Goal: Task Accomplishment & Management: Manage account settings

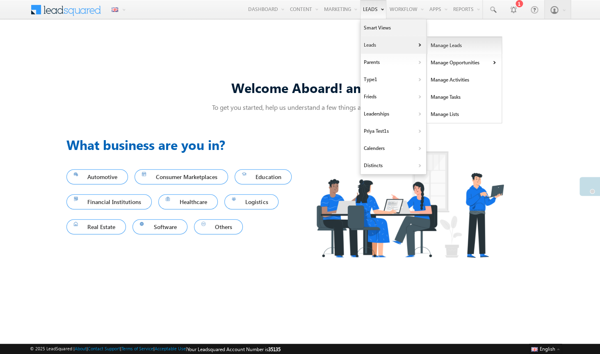
click at [442, 45] on link "Manage Leads" at bounding box center [464, 45] width 75 height 17
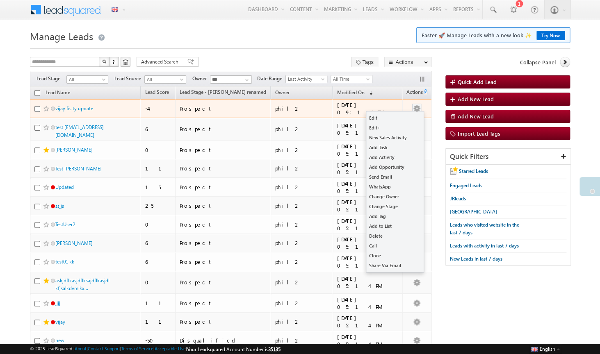
click at [418, 110] on button "button" at bounding box center [417, 109] width 8 height 8
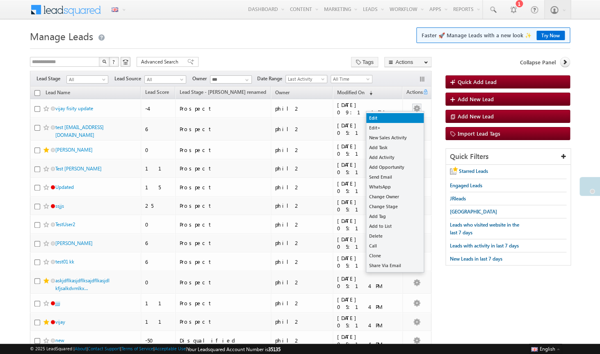
click at [414, 117] on link "Edit" at bounding box center [394, 118] width 57 height 10
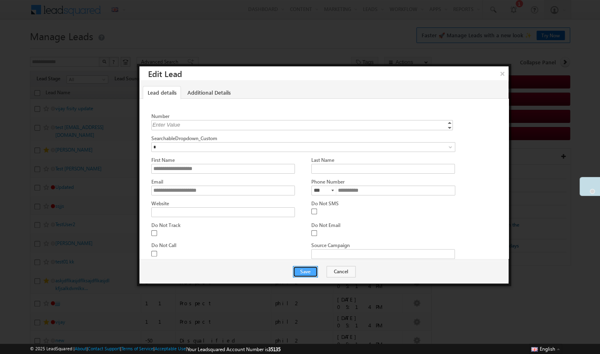
click at [318, 271] on button "Save" at bounding box center [305, 271] width 25 height 11
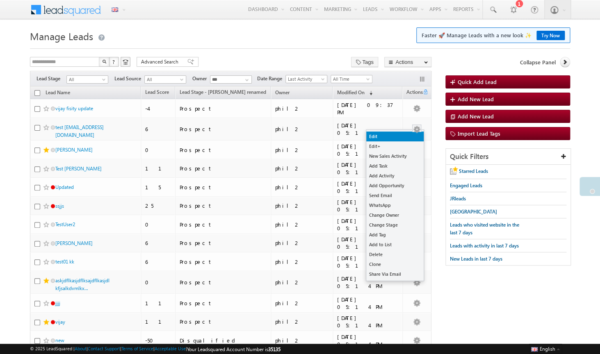
click at [411, 142] on link "Edit" at bounding box center [394, 137] width 57 height 10
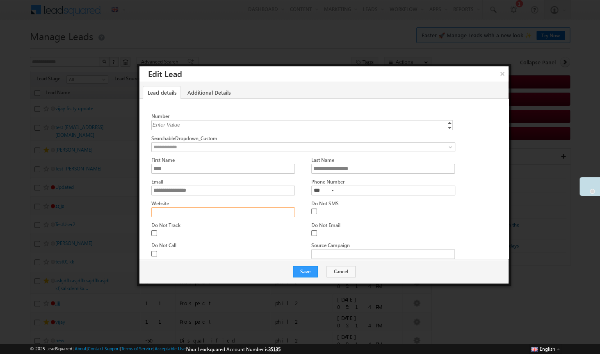
click at [220, 209] on input "Website" at bounding box center [223, 213] width 144 height 10
type input "***"
click at [304, 274] on button "Save" at bounding box center [305, 271] width 25 height 11
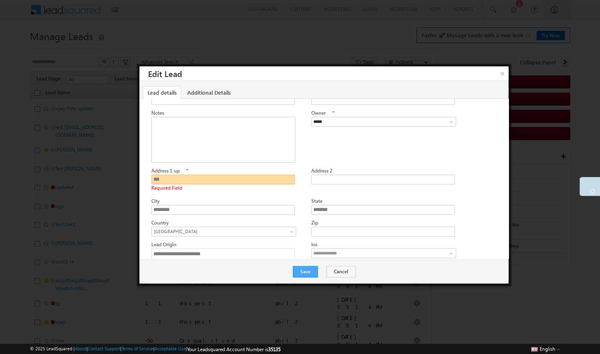
type input "***"
click at [306, 272] on button "Save" at bounding box center [305, 271] width 25 height 11
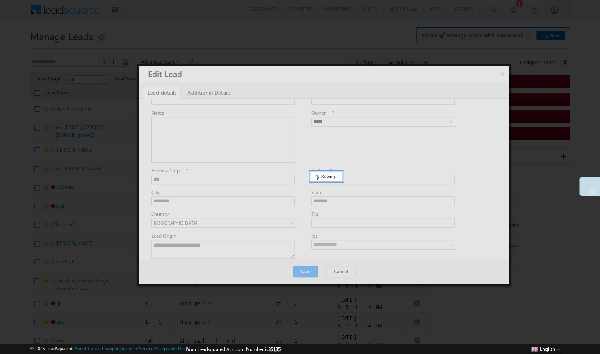
scroll to position [0, 0]
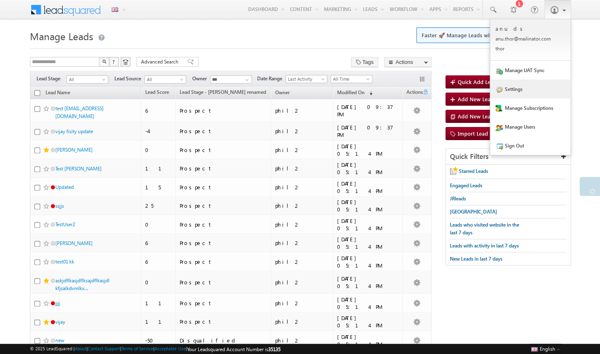
click at [517, 91] on link "Settings" at bounding box center [530, 89] width 80 height 19
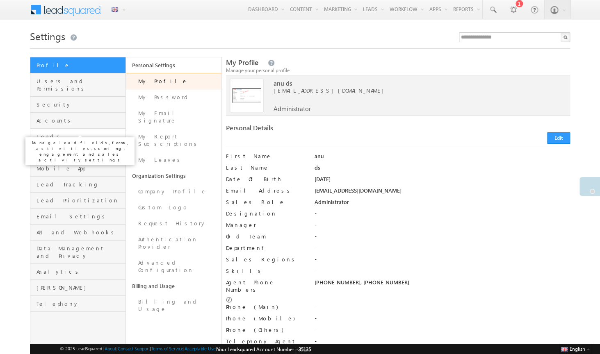
click at [60, 133] on span "Leads" at bounding box center [80, 136] width 87 height 7
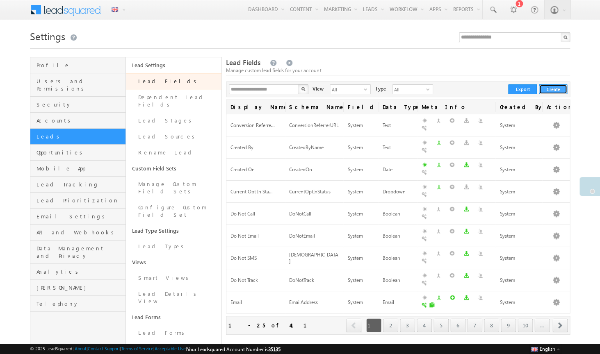
click at [558, 89] on button "Create" at bounding box center [553, 90] width 28 height 10
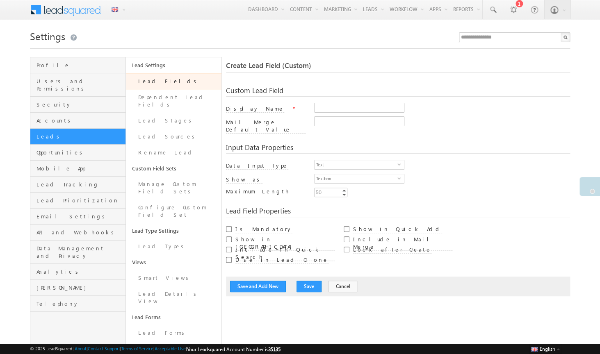
click at [173, 83] on link "Lead Fields" at bounding box center [174, 81] width 96 height 16
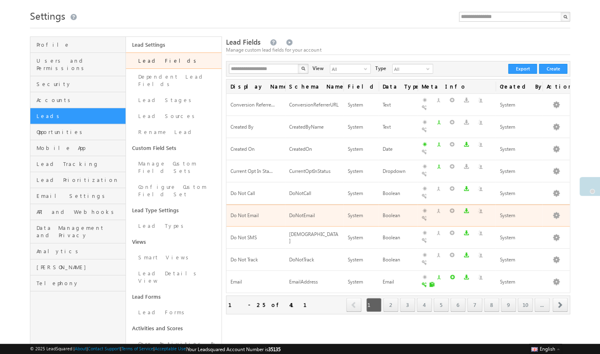
scroll to position [23, 0]
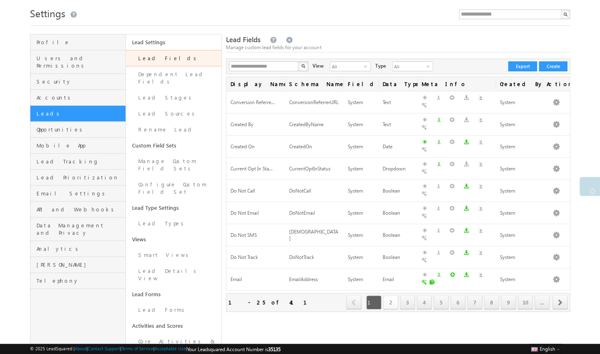
click at [388, 296] on link "2" at bounding box center [390, 303] width 15 height 14
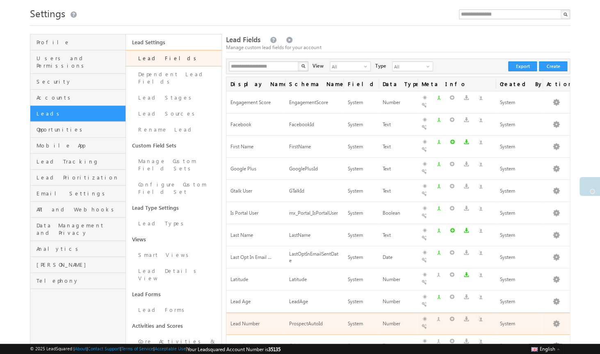
scroll to position [229, 0]
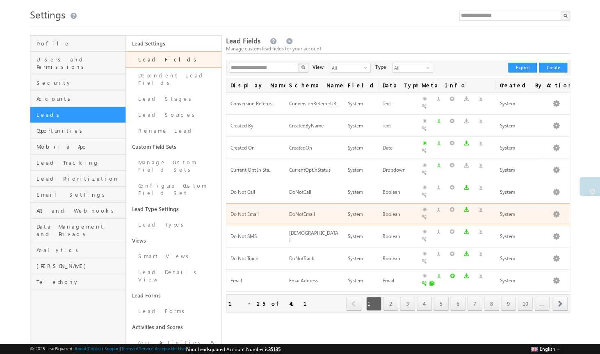
scroll to position [16, 0]
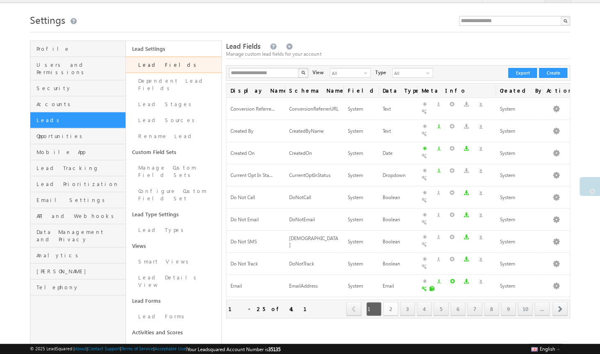
click at [387, 302] on link "2" at bounding box center [390, 309] width 15 height 14
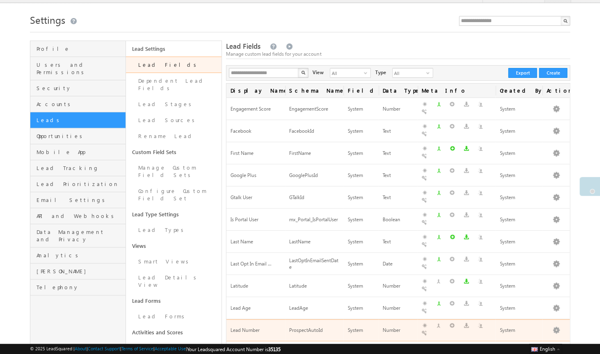
scroll to position [229, 0]
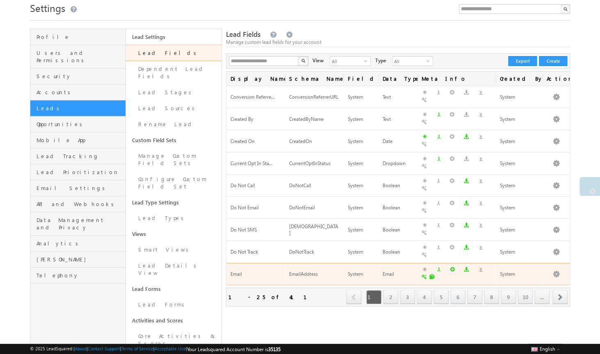
scroll to position [27, 0]
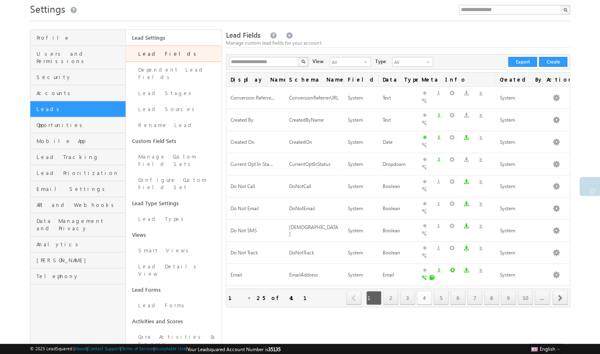
click at [430, 291] on link "4" at bounding box center [424, 298] width 15 height 14
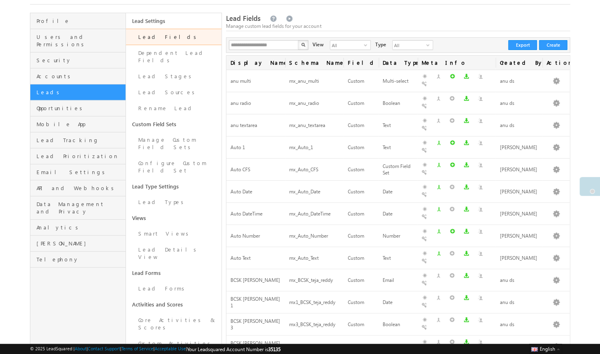
scroll to position [0, 0]
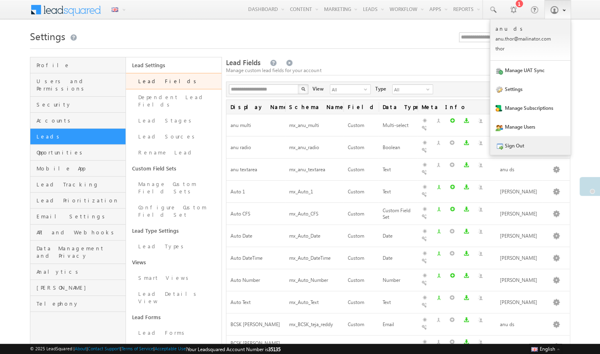
click at [533, 148] on link "Sign Out" at bounding box center [530, 145] width 80 height 19
